Goal: Find specific page/section: Find specific page/section

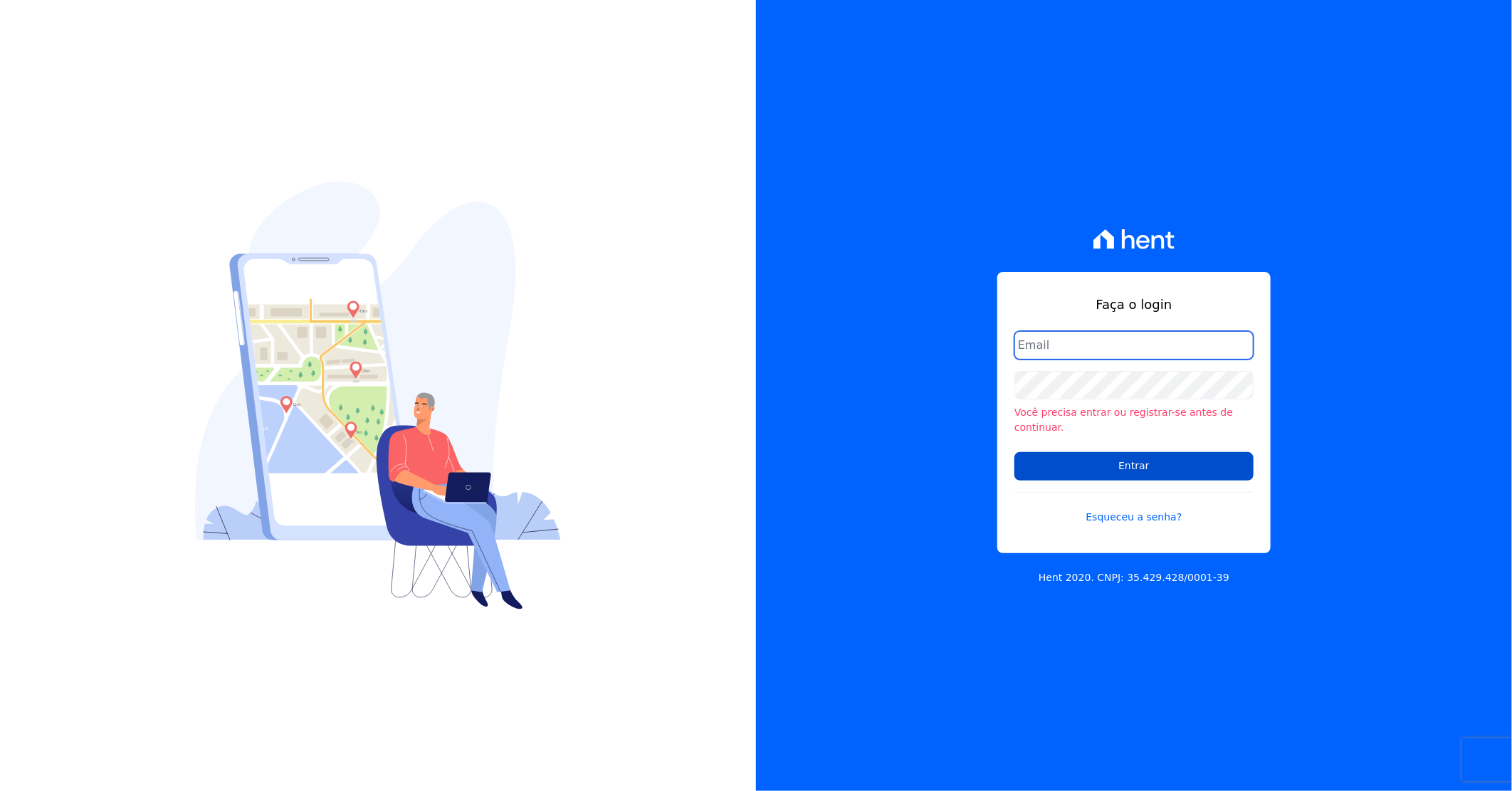
type input "darla@celinaguimaraes.com.br"
click at [1085, 466] on input "Entrar" at bounding box center [1134, 466] width 239 height 28
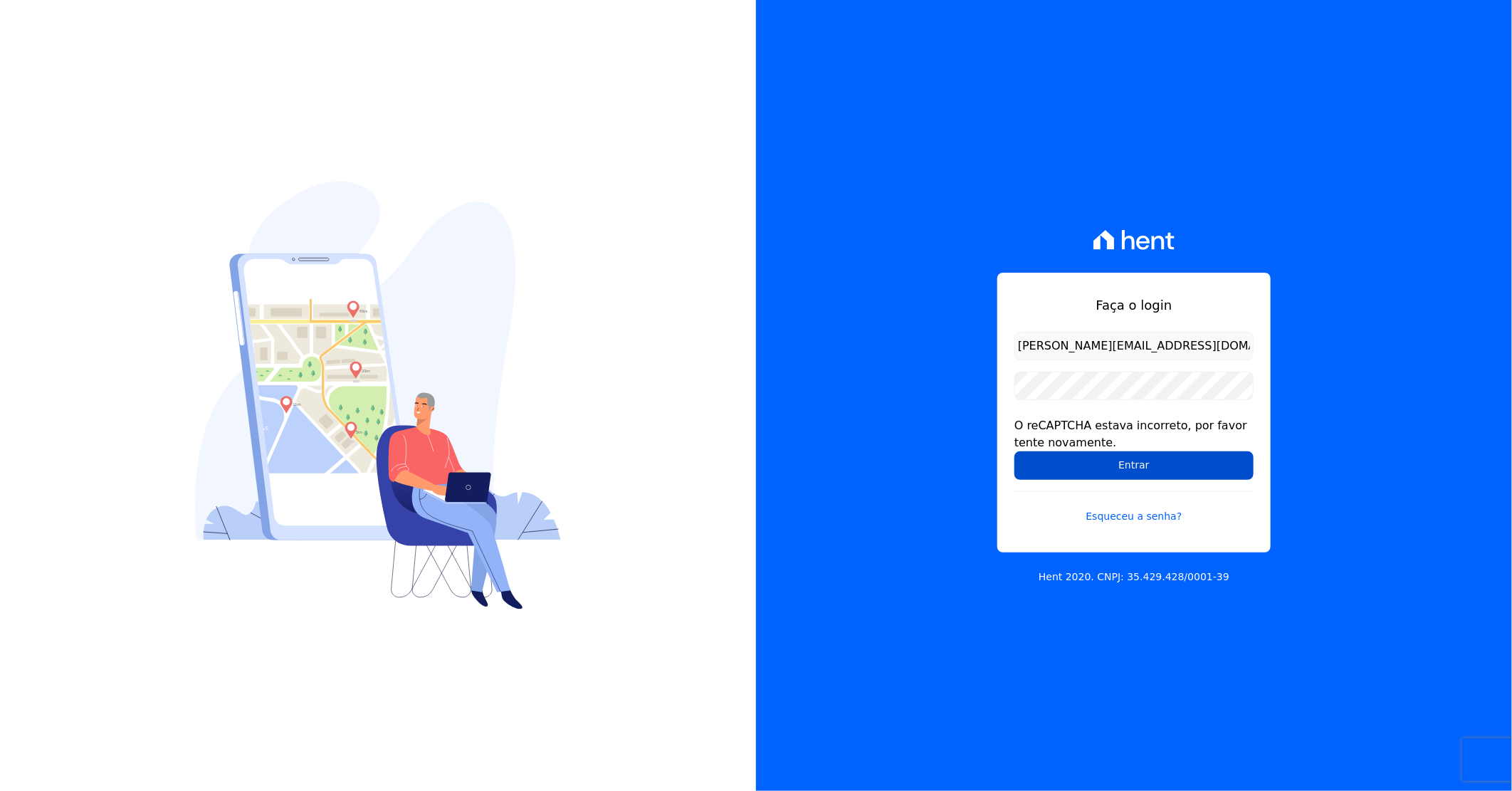
click at [1076, 461] on input "Entrar" at bounding box center [1134, 465] width 239 height 28
click at [1103, 472] on input "Entrar" at bounding box center [1134, 465] width 239 height 28
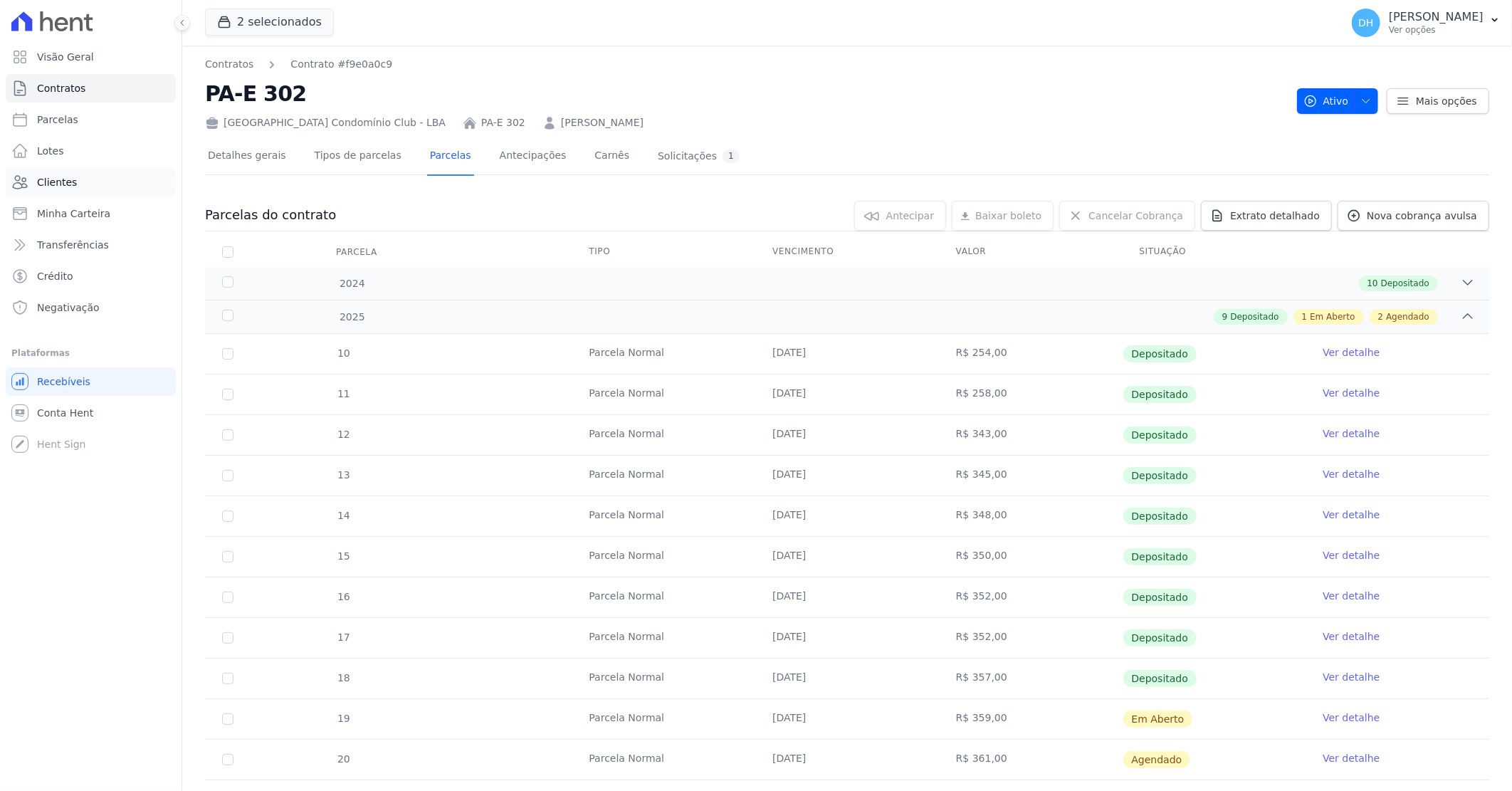
click at [84, 182] on link "Clientes" at bounding box center [90, 181] width 170 height 28
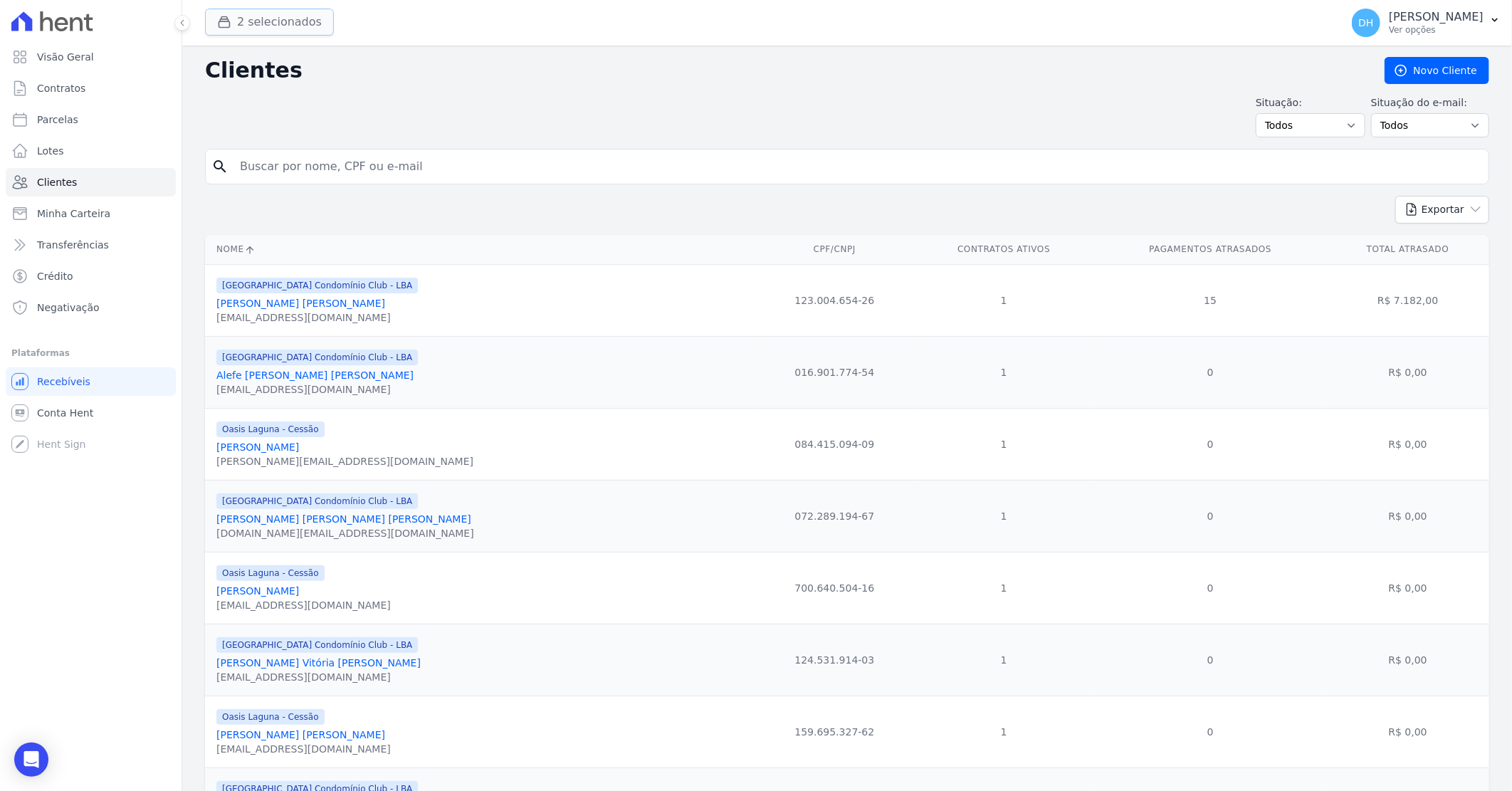
click at [263, 23] on button "2 selecionados" at bounding box center [269, 22] width 129 height 27
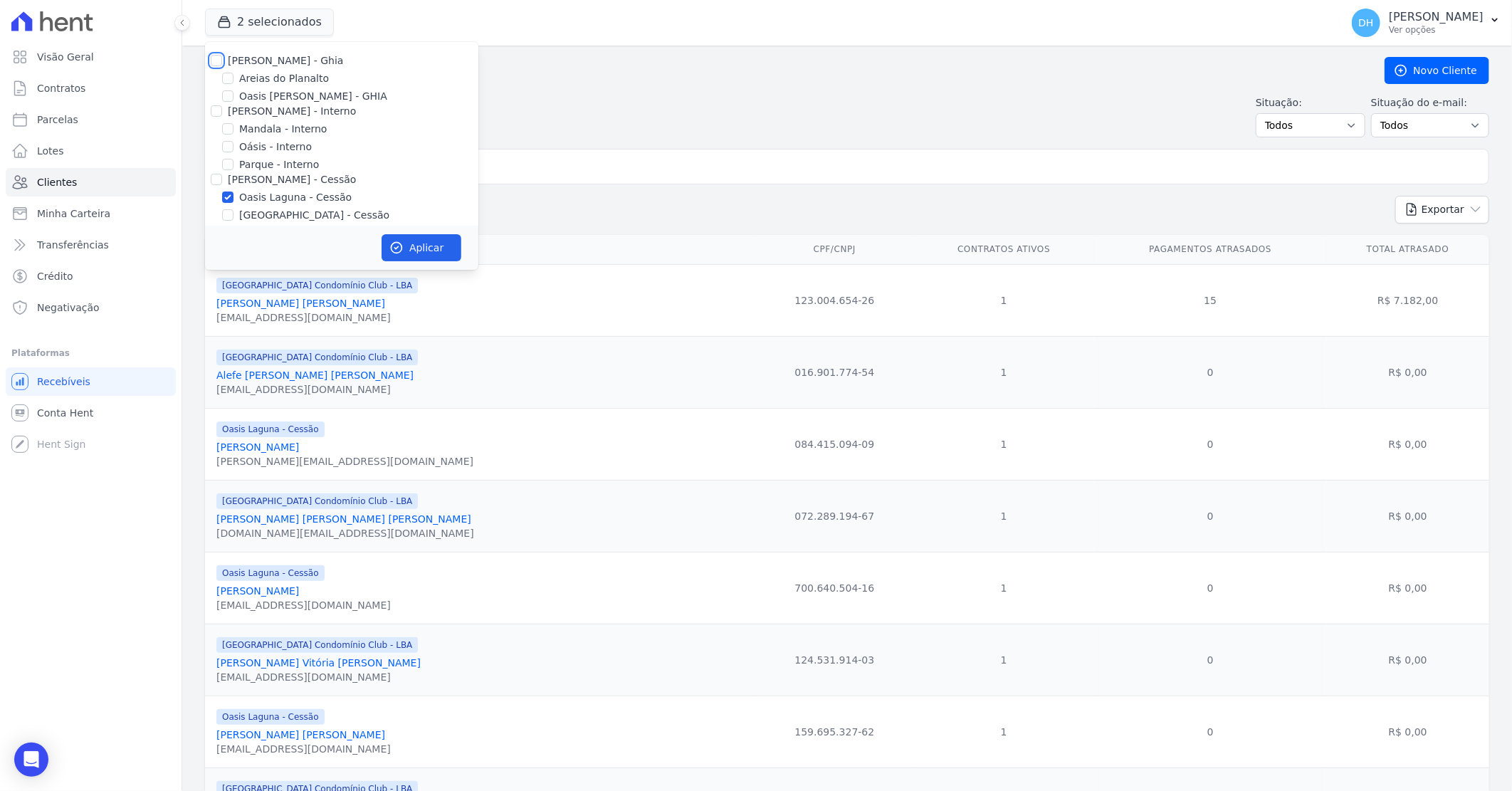
click at [218, 59] on input "Celina Guimaraes - Ghia" at bounding box center [216, 60] width 12 height 12
checkbox input "true"
click at [214, 113] on input "Celina Guimarães - Interno" at bounding box center [216, 112] width 12 height 12
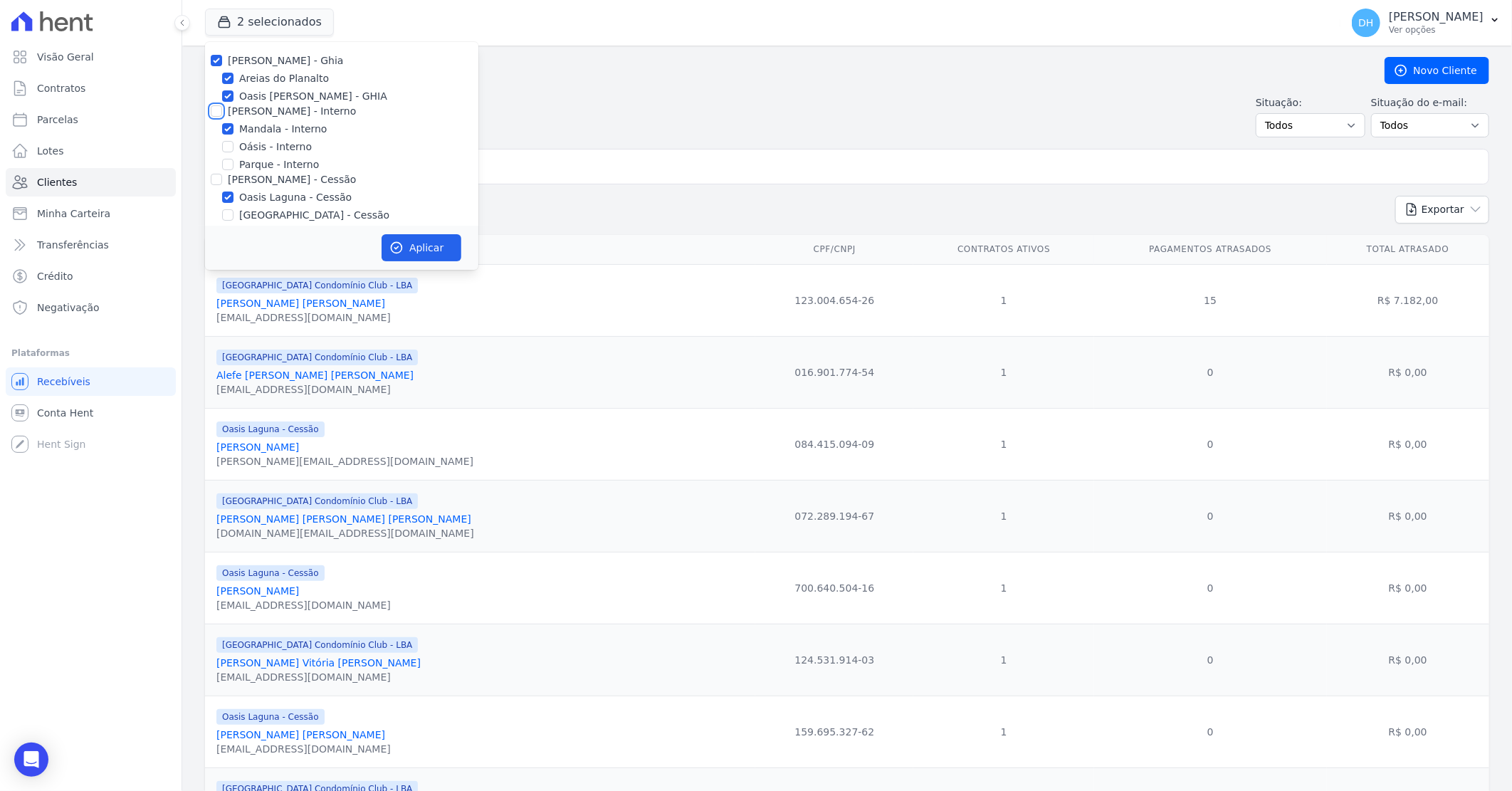
checkbox input "true"
click at [214, 179] on input "Celina Guimaraes - Cessão" at bounding box center [216, 180] width 12 height 12
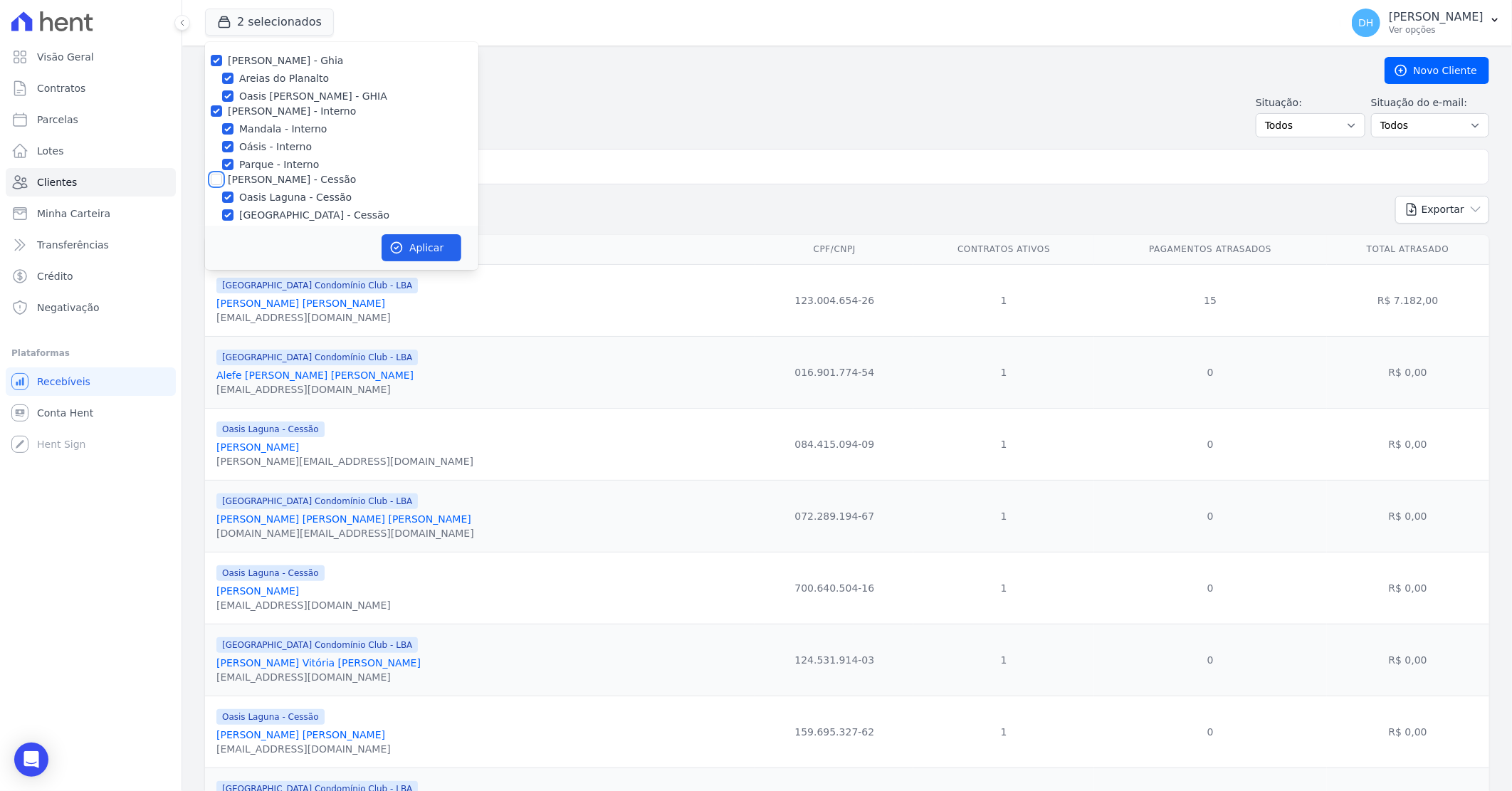
checkbox input "true"
click at [214, 118] on input "Celina Guimaraes - LBA" at bounding box center [216, 117] width 12 height 12
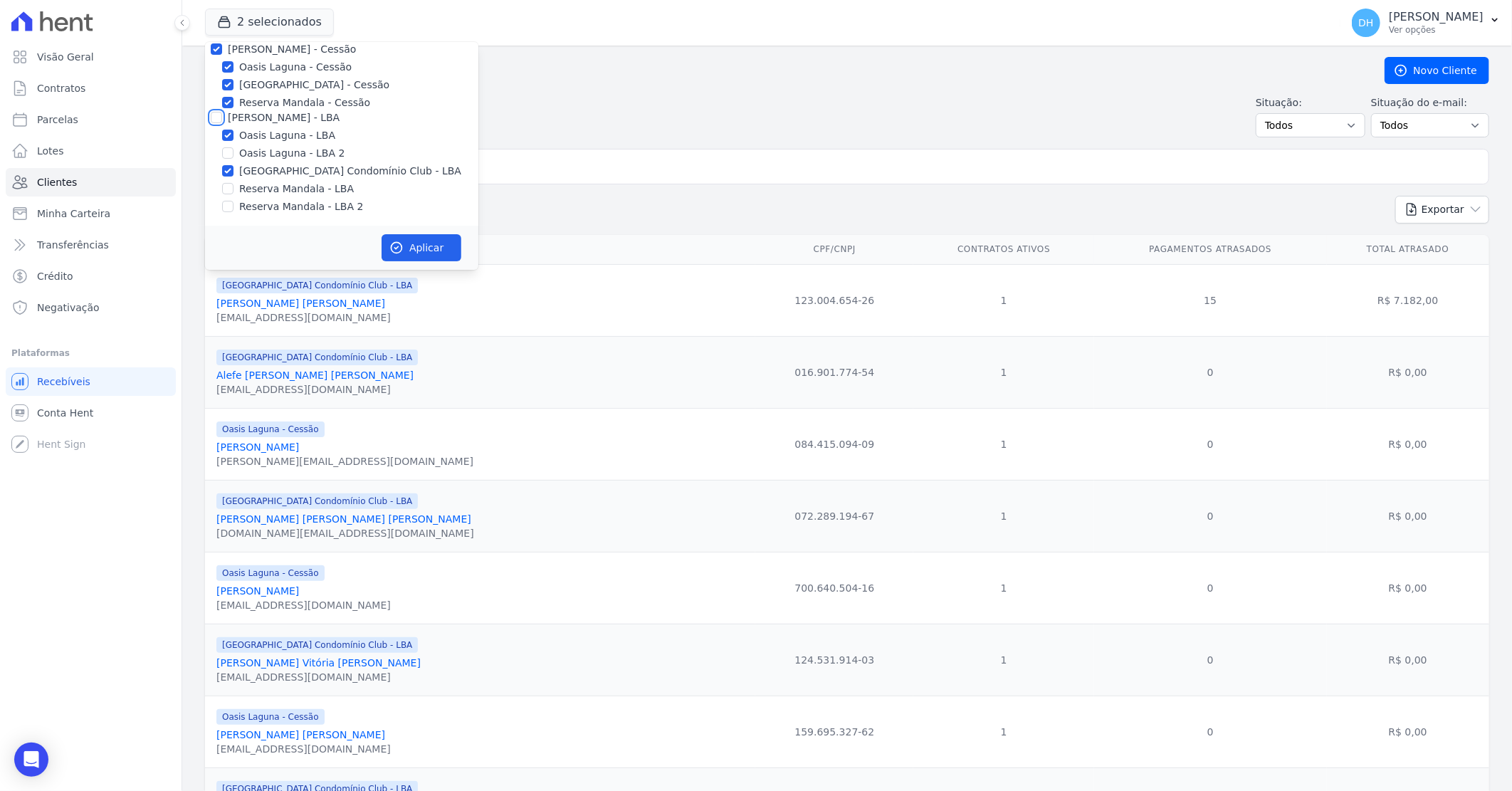
checkbox input "true"
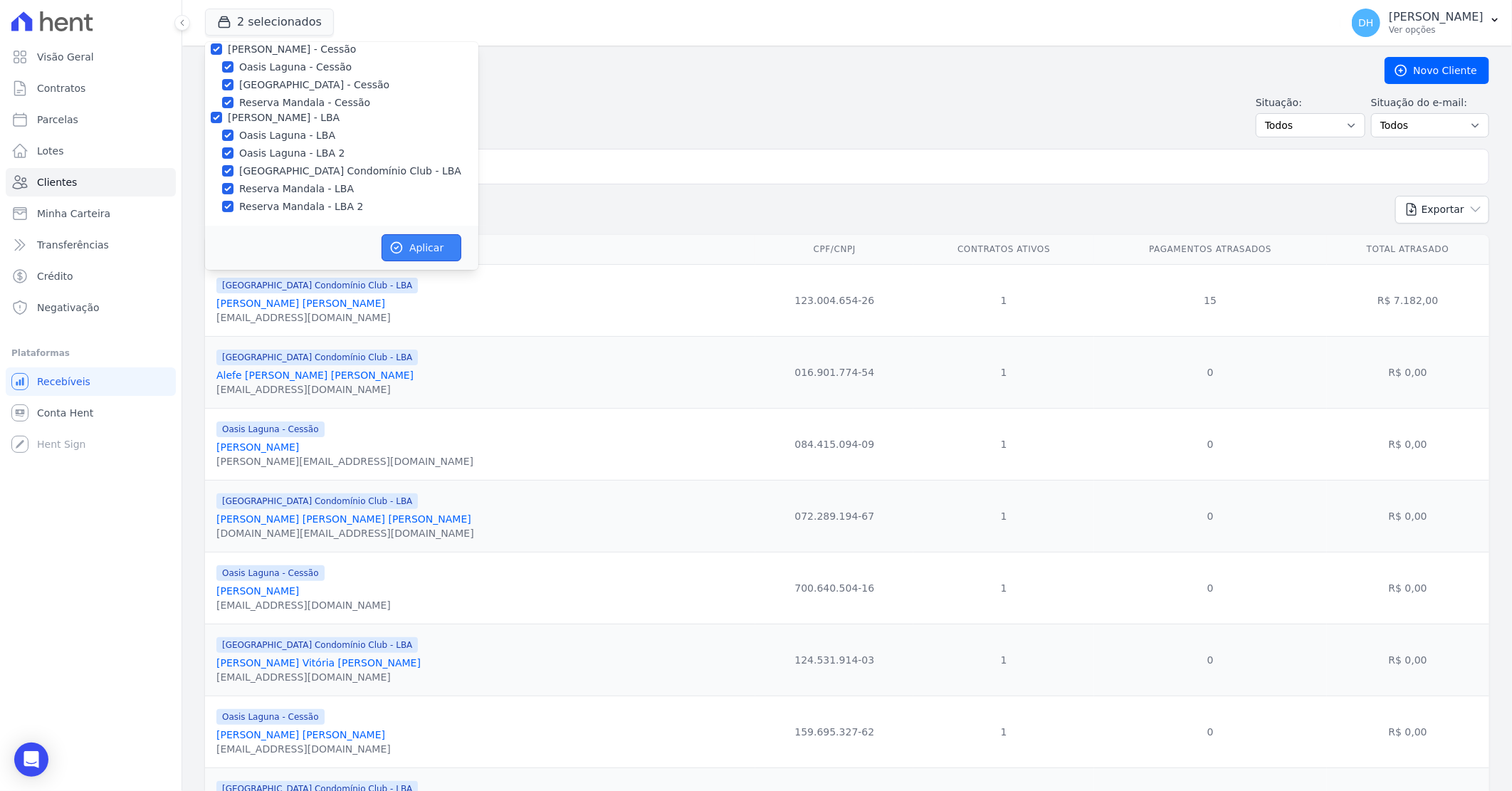
click at [425, 247] on button "Aplicar" at bounding box center [421, 247] width 80 height 27
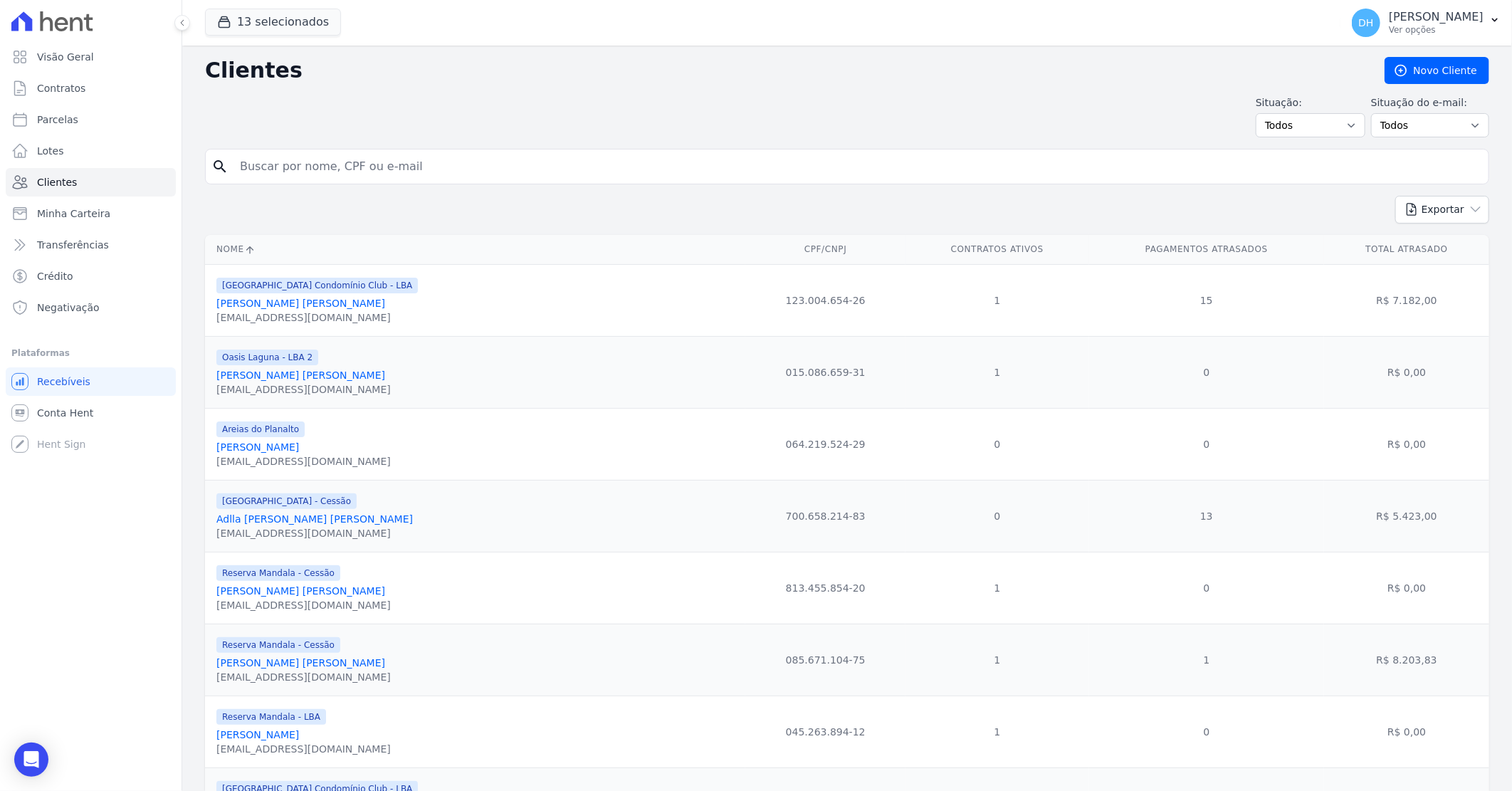
click at [359, 151] on div "search" at bounding box center [846, 166] width 1284 height 36
click at [364, 162] on input "search" at bounding box center [856, 166] width 1251 height 28
type input "juliana"
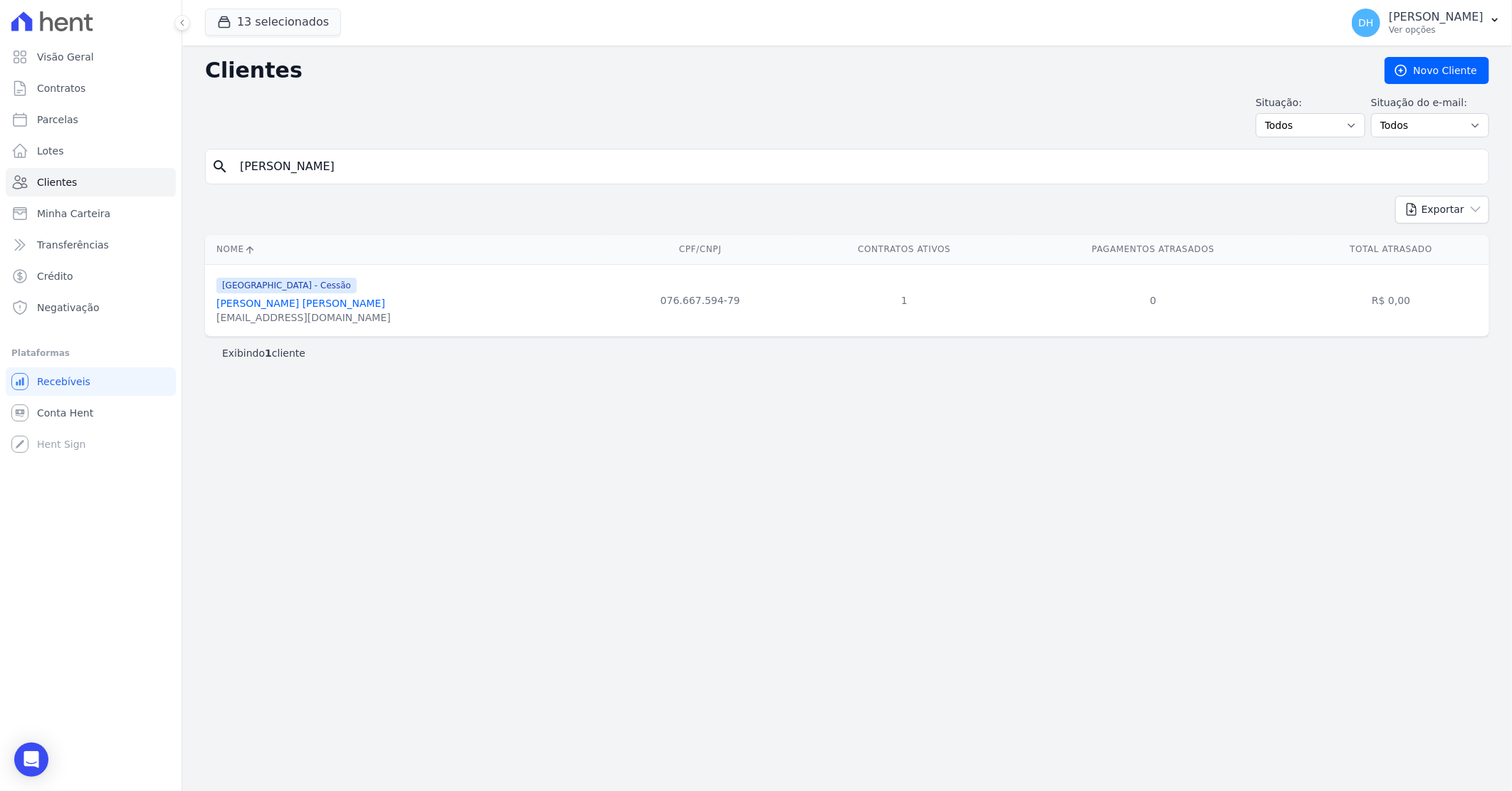
click at [295, 306] on link "Juliana Da Silva Mauricio" at bounding box center [301, 304] width 169 height 12
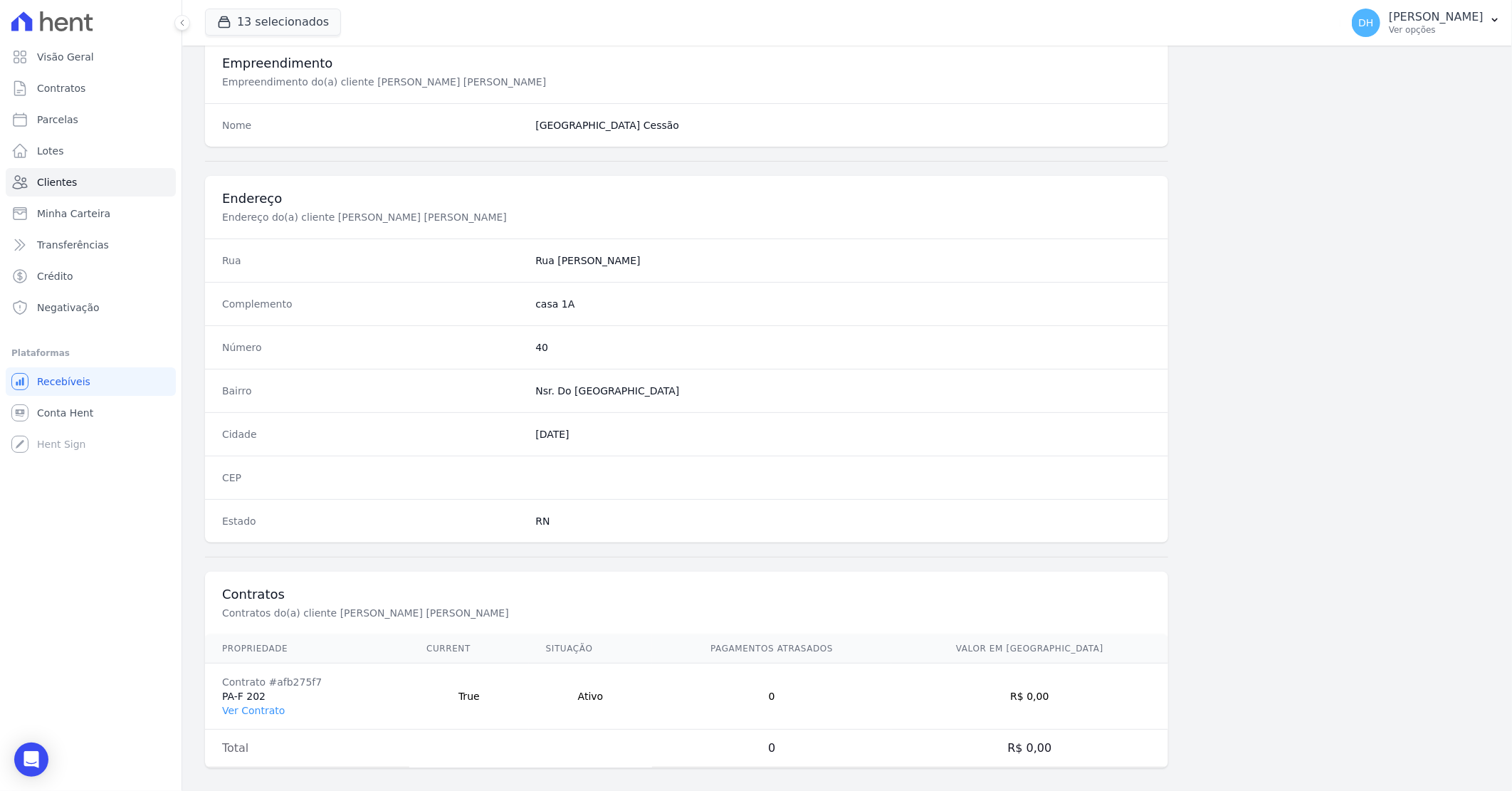
scroll to position [544, 0]
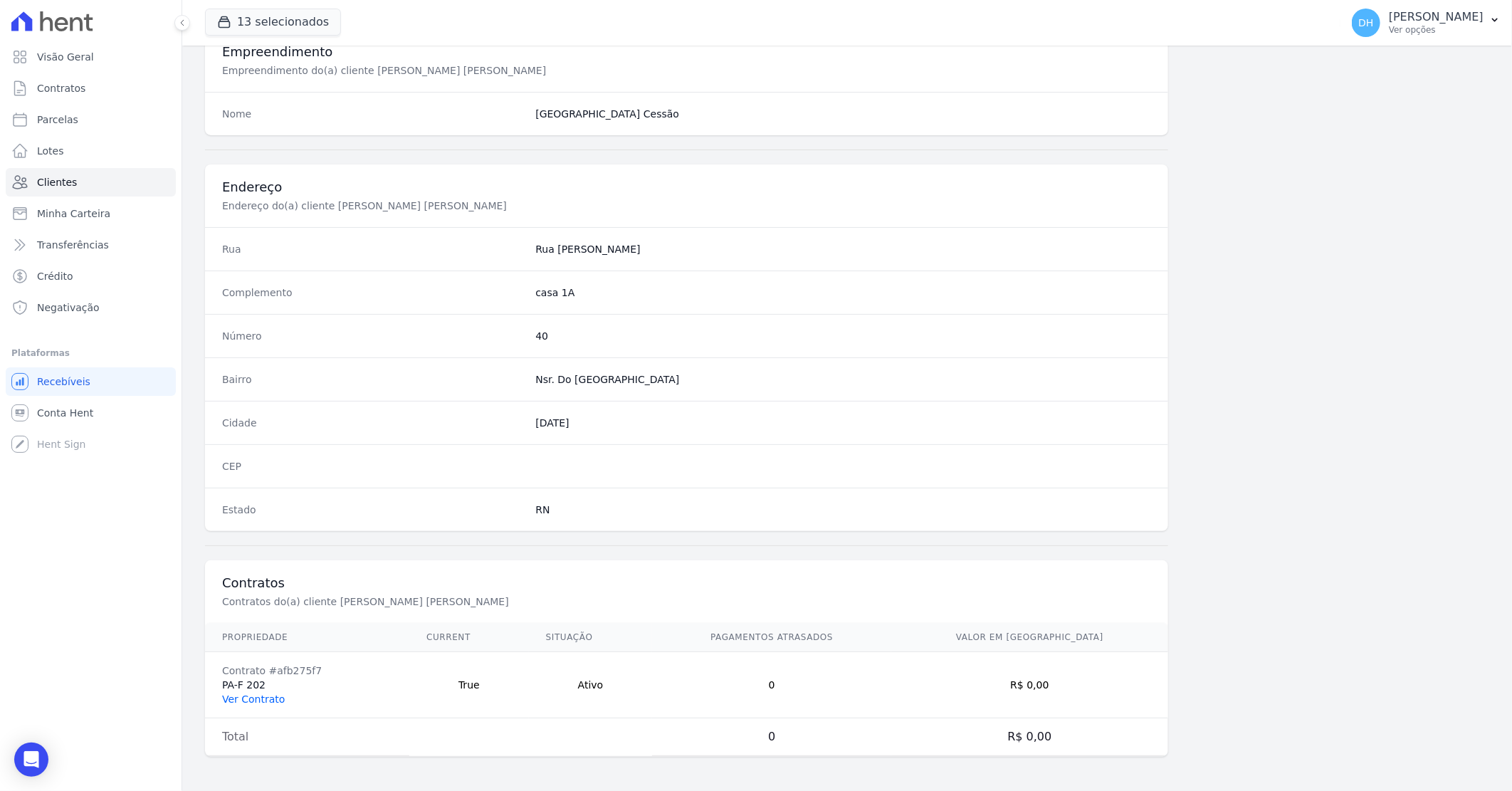
click at [255, 704] on link "Ver Contrato" at bounding box center [253, 699] width 63 height 12
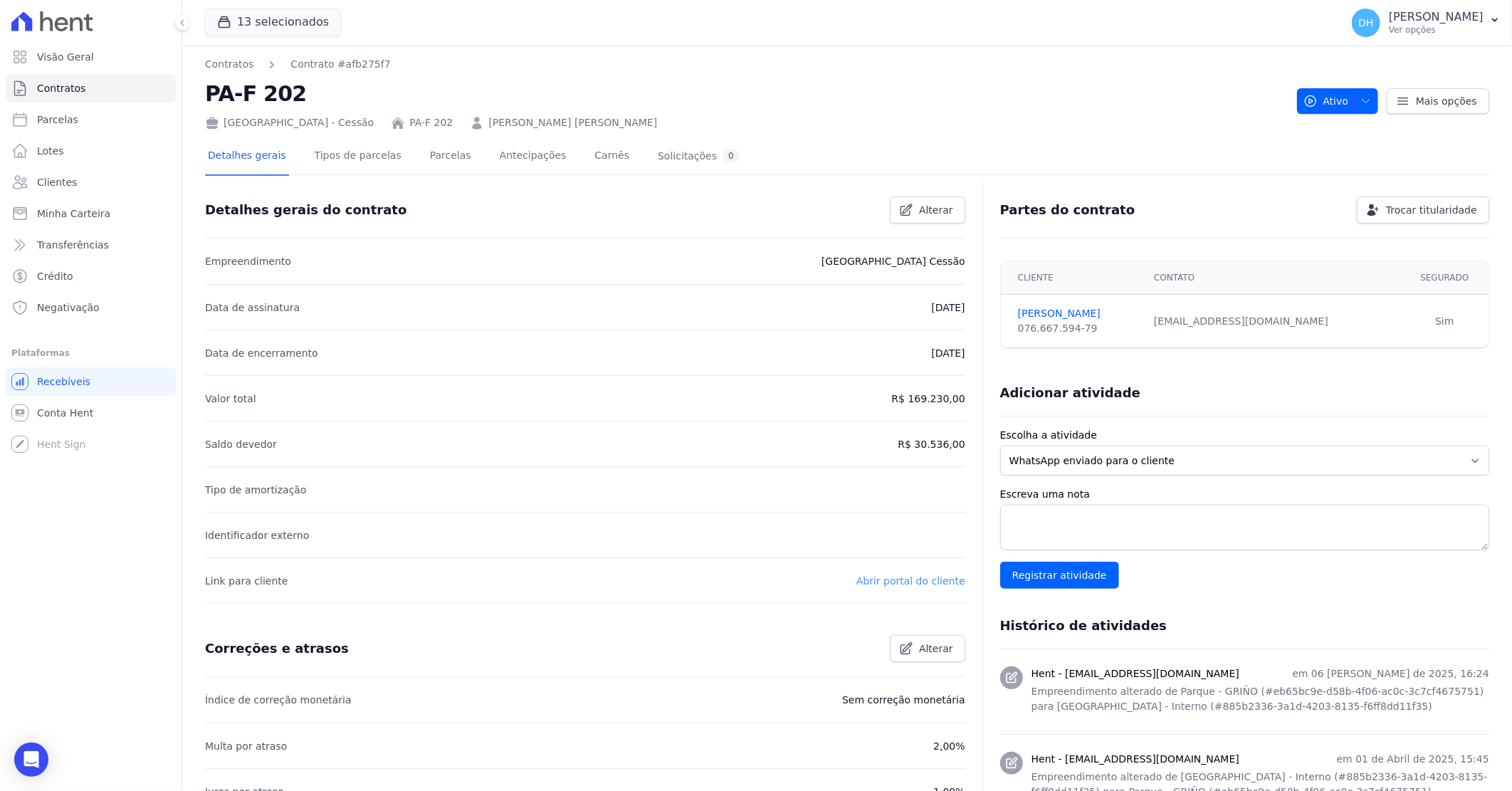
click at [896, 578] on link "Abrir portal do cliente" at bounding box center [910, 581] width 109 height 12
click at [442, 158] on link "Parcelas" at bounding box center [450, 156] width 47 height 38
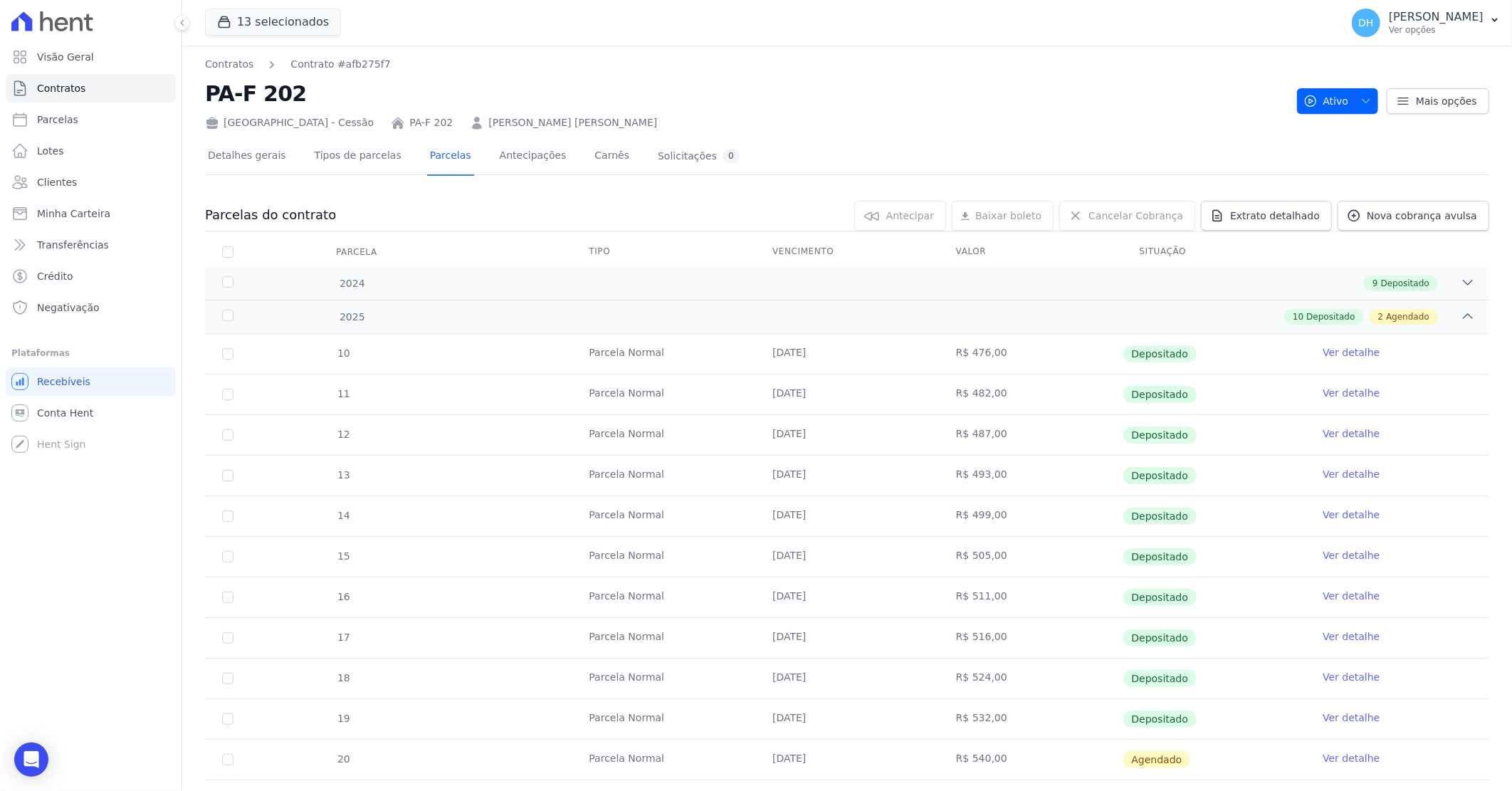
scroll to position [79, 0]
